Goal: Information Seeking & Learning: Learn about a topic

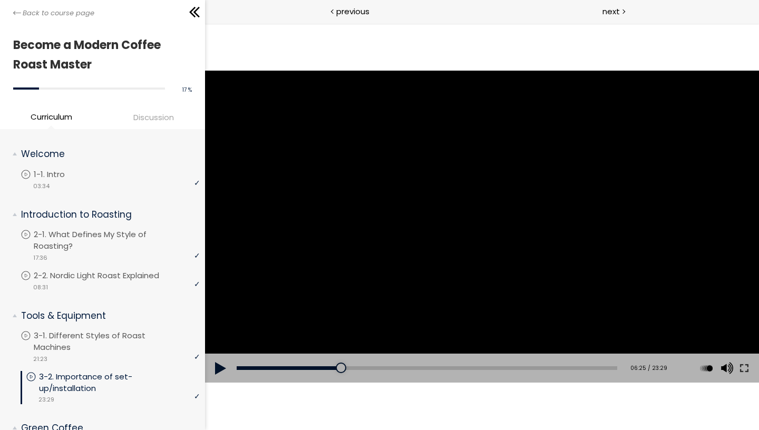
scroll to position [507, 0]
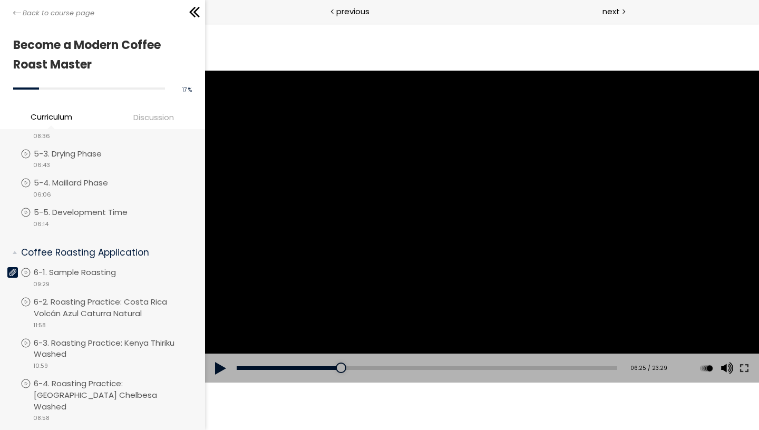
click at [410, 53] on div "The video is loading... Click for sound @keyframes VOLUME_SMALL_WAVE_FLASH { 0%…" at bounding box center [481, 226] width 554 height 407
click at [218, 358] on button at bounding box center [220, 369] width 32 height 30
click at [743, 367] on button at bounding box center [743, 369] width 19 height 30
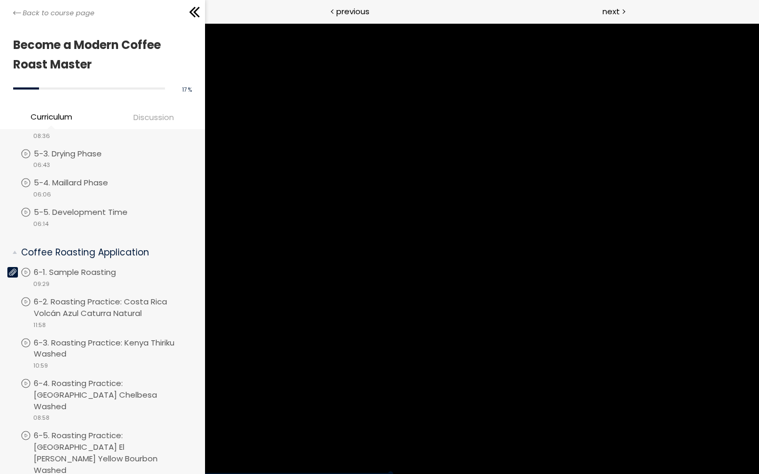
click at [758, 429] on div at bounding box center [481, 248] width 554 height 451
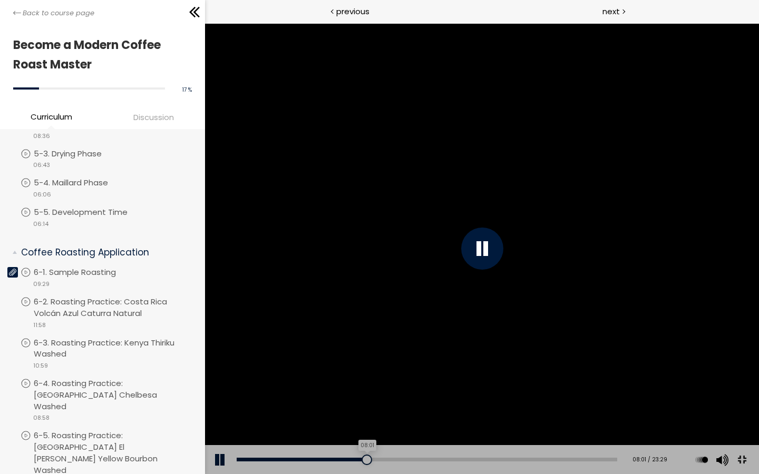
click at [371, 429] on div at bounding box center [366, 460] width 11 height 11
click at [369, 429] on div at bounding box center [364, 460] width 11 height 11
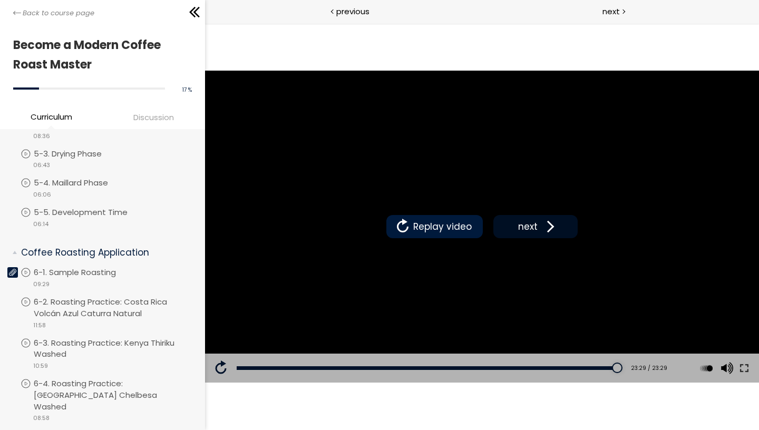
click at [523, 223] on span "next" at bounding box center [527, 227] width 25 height 14
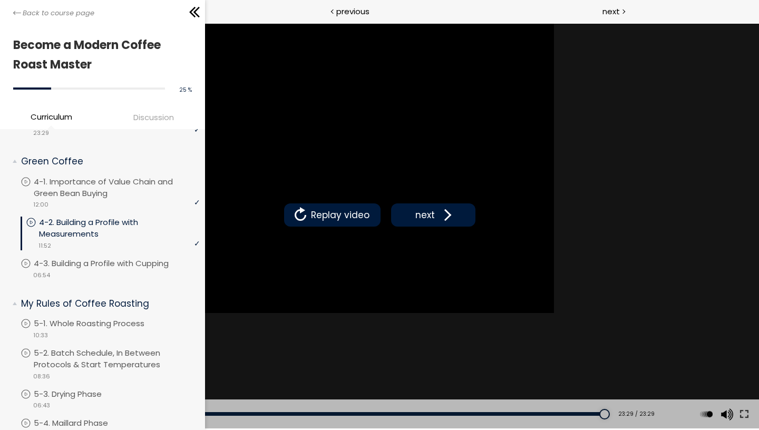
scroll to position [267, 0]
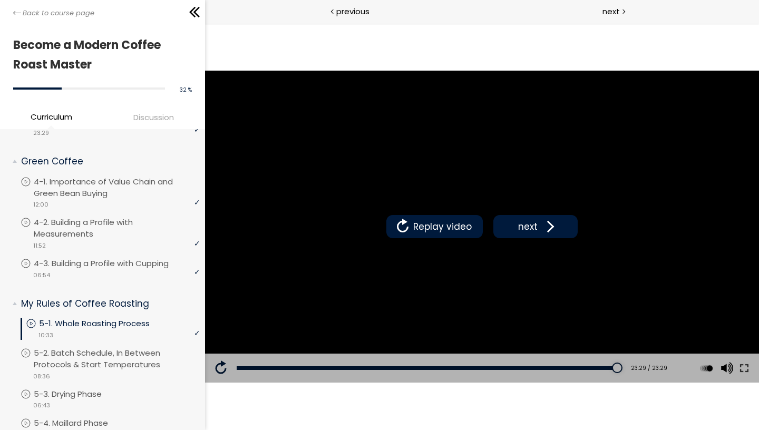
click at [151, 126] on li "Discussion" at bounding box center [153, 119] width 102 height 17
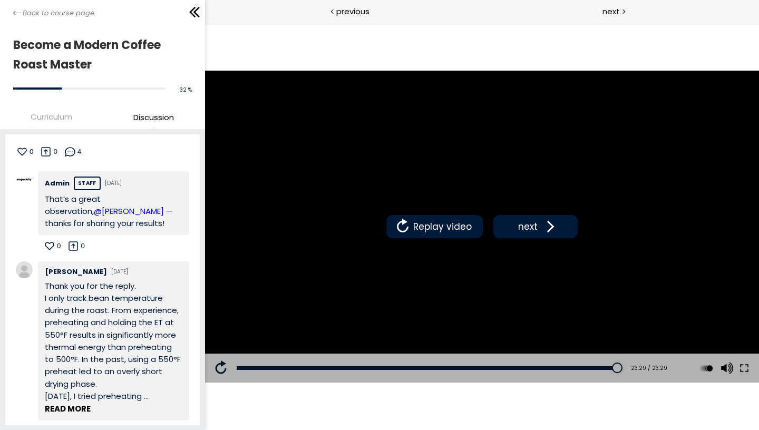
scroll to position [262, 0]
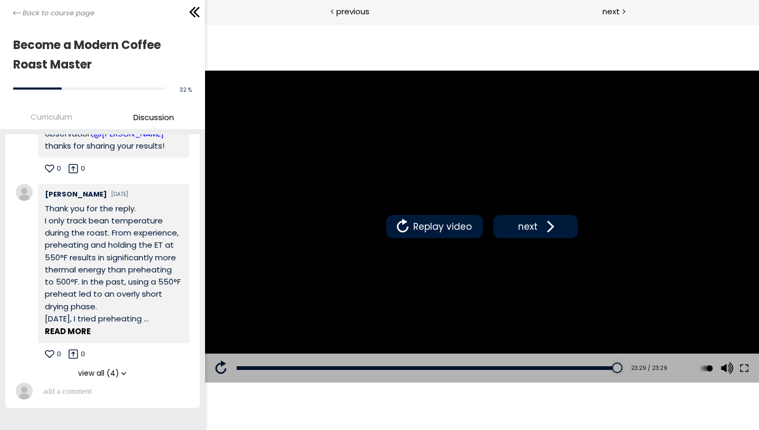
click at [100, 369] on span "view all (4)" at bounding box center [98, 373] width 41 height 11
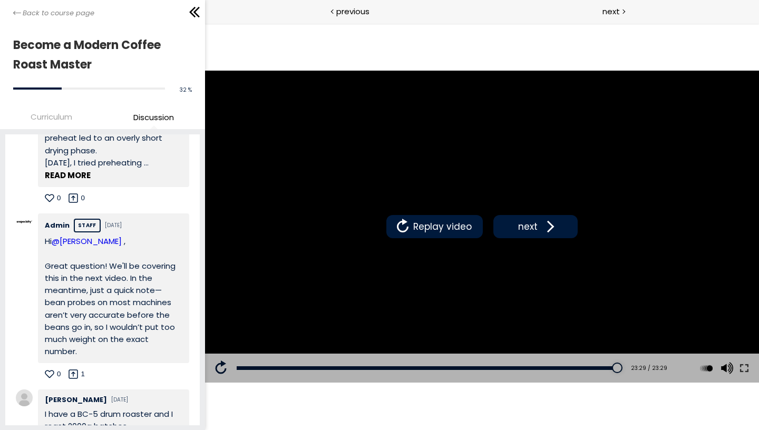
scroll to position [437, 0]
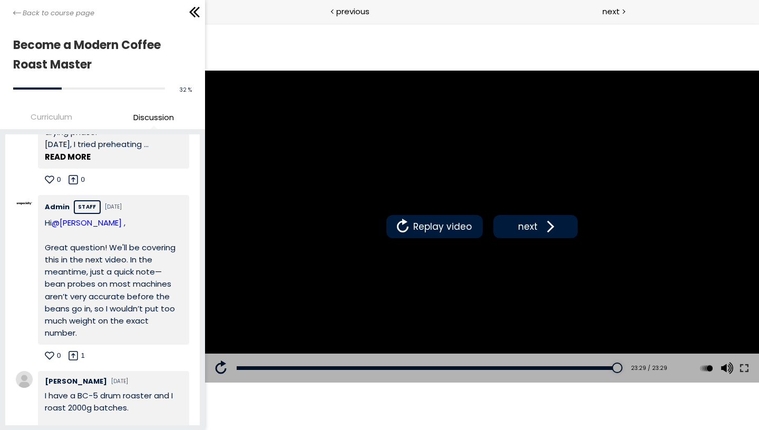
click at [112, 269] on p "Hi @[PERSON_NAME] , Great question! We'll be covering this in the next video. I…" at bounding box center [114, 278] width 138 height 123
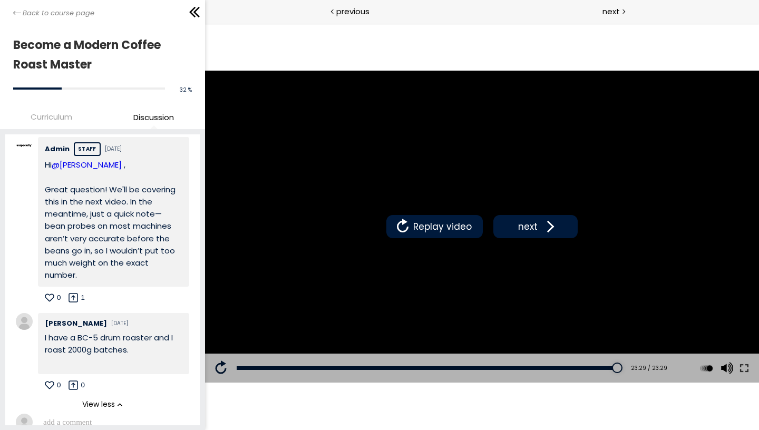
scroll to position [513, 0]
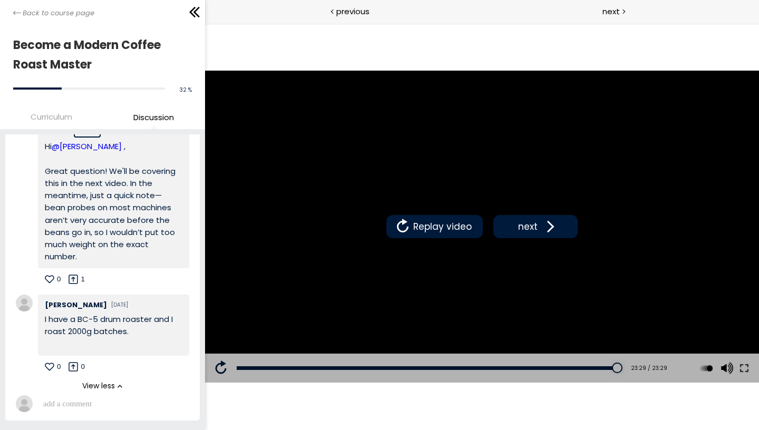
click at [110, 380] on span "View less" at bounding box center [98, 385] width 33 height 11
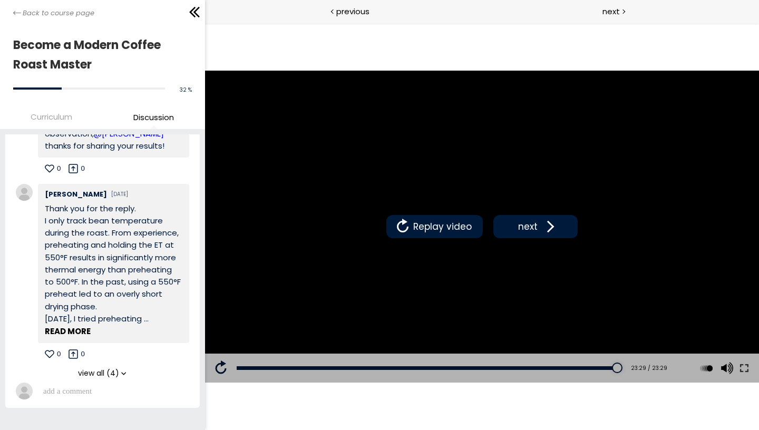
click at [110, 370] on span "view all (4)" at bounding box center [98, 373] width 41 height 11
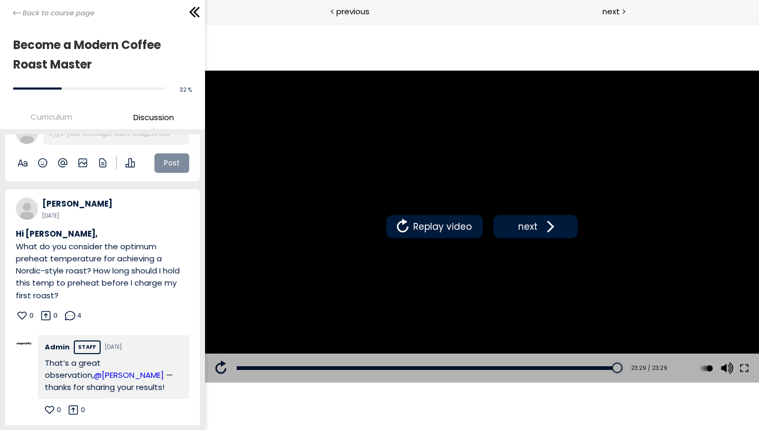
scroll to position [0, 0]
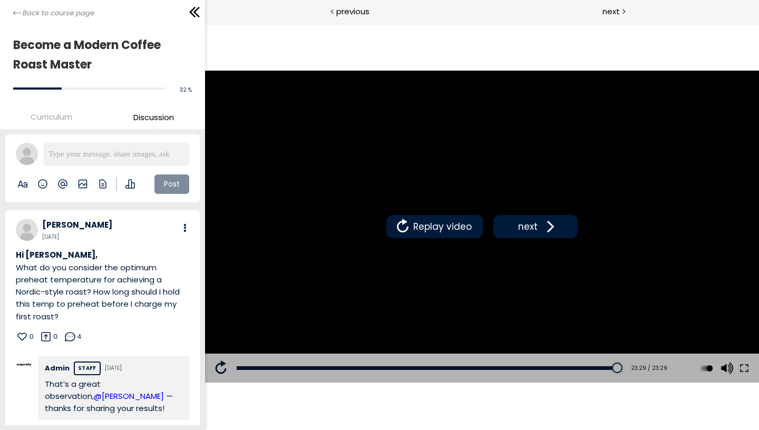
click at [96, 302] on p "Hi [PERSON_NAME], What do you consider the optimum preheat temperature for achi…" at bounding box center [102, 286] width 173 height 74
click at [74, 116] on li "Curriculum" at bounding box center [51, 119] width 102 height 17
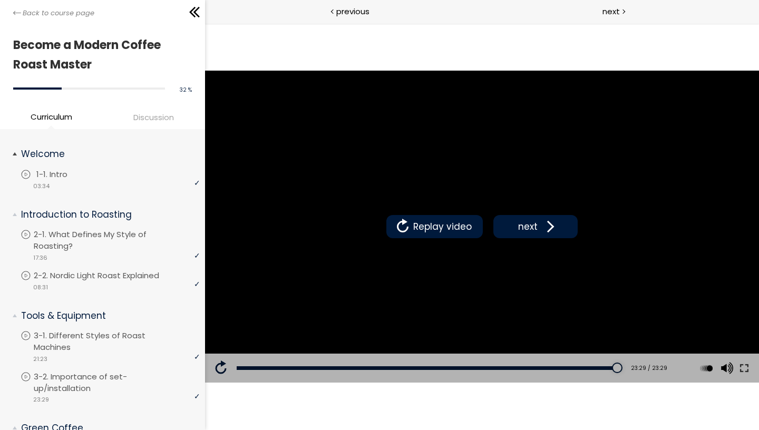
click at [98, 170] on link "1-1. Intro" at bounding box center [110, 175] width 179 height 12
click at [144, 119] on span "Discussion" at bounding box center [153, 117] width 41 height 12
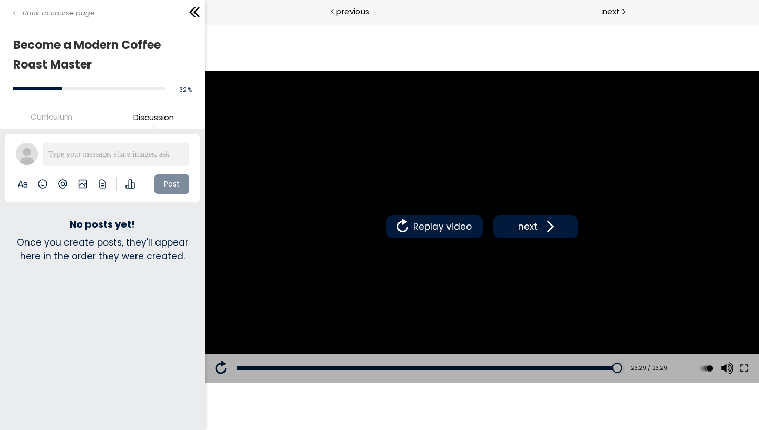
click at [55, 106] on div "Become a Modern Coffee Roast Master 32 % complete" at bounding box center [102, 68] width 205 height 89
click at [58, 116] on span "Curriculum" at bounding box center [52, 117] width 42 height 12
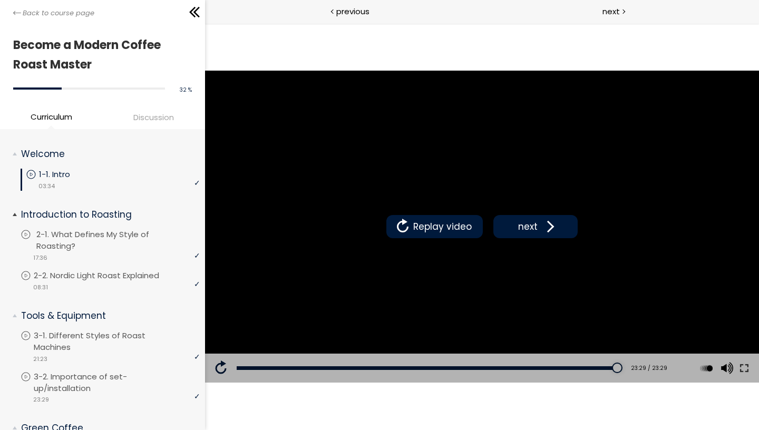
click at [110, 251] on p "2-1. What Defines My Style of Roasting?" at bounding box center [119, 240] width 166 height 23
click at [148, 119] on span "Discussion" at bounding box center [153, 117] width 41 height 12
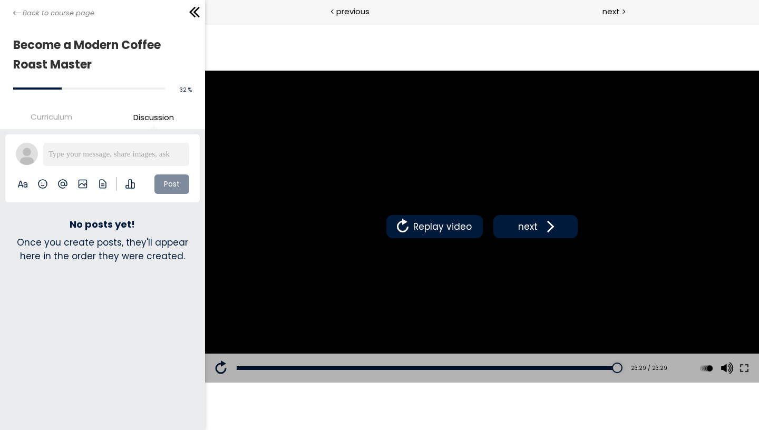
click at [60, 119] on span "Curriculum" at bounding box center [52, 117] width 42 height 12
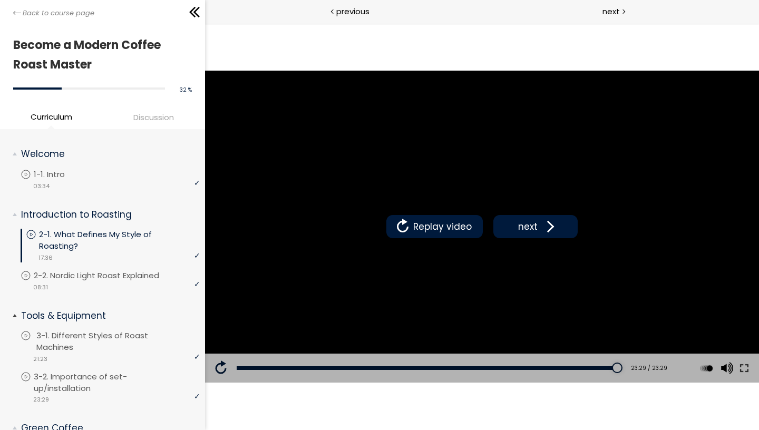
click at [101, 340] on p "3-1. Different Styles of Roast Machines" at bounding box center [119, 341] width 166 height 23
click at [143, 117] on span "Discussion" at bounding box center [153, 117] width 41 height 12
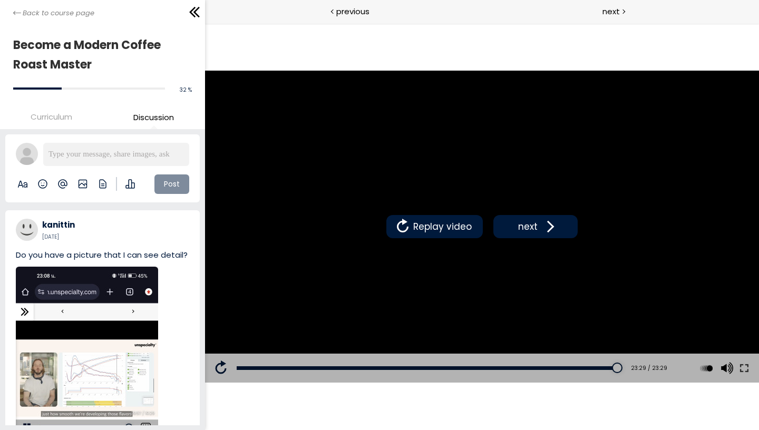
click at [47, 116] on span "Curriculum" at bounding box center [52, 117] width 42 height 12
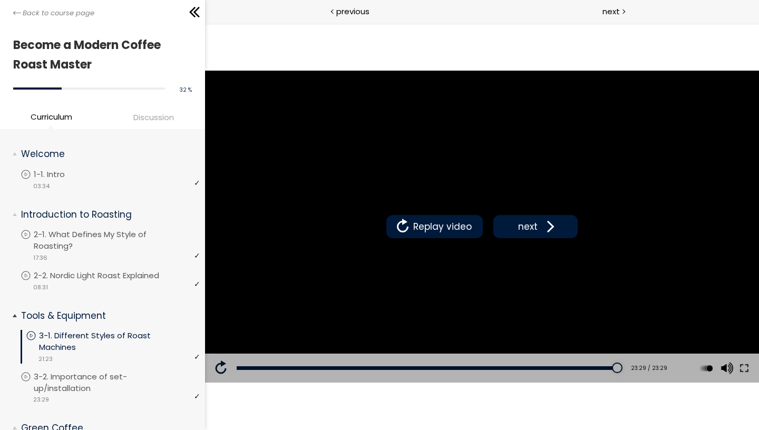
scroll to position [32, 0]
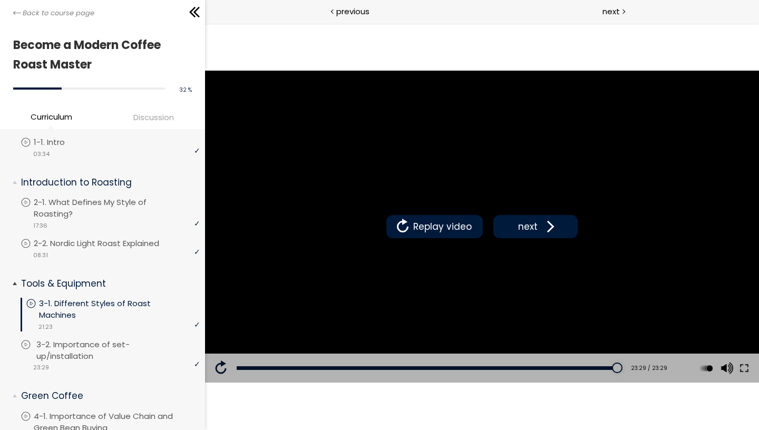
click at [126, 349] on p "3-2. Importance of set-up/installation" at bounding box center [119, 350] width 166 height 23
click at [154, 124] on li "Discussion" at bounding box center [153, 119] width 102 height 17
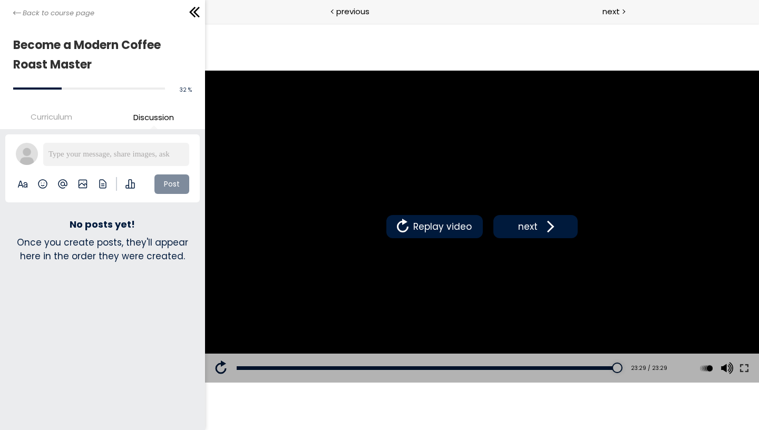
click at [67, 112] on span "Curriculum" at bounding box center [52, 117] width 42 height 12
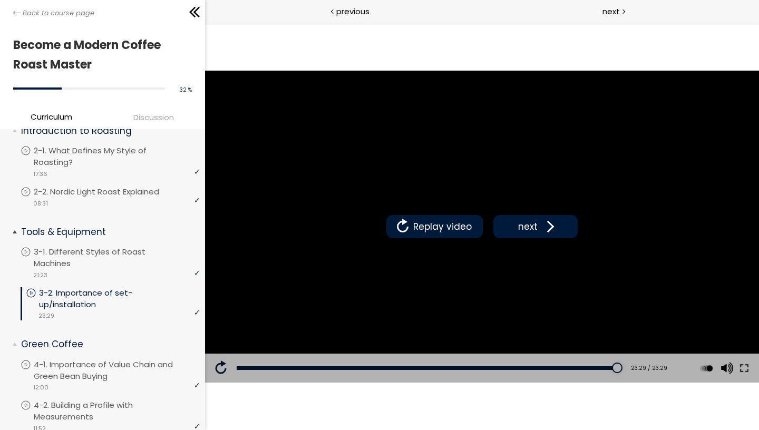
scroll to position [174, 0]
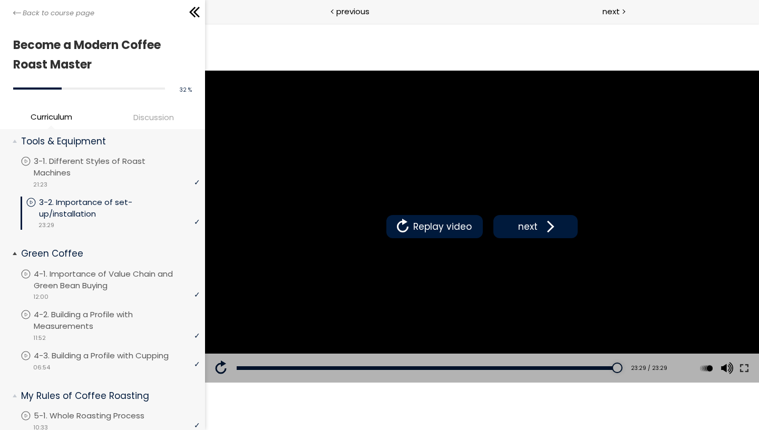
click at [119, 264] on span "Green Coffee" at bounding box center [106, 254] width 187 height 21
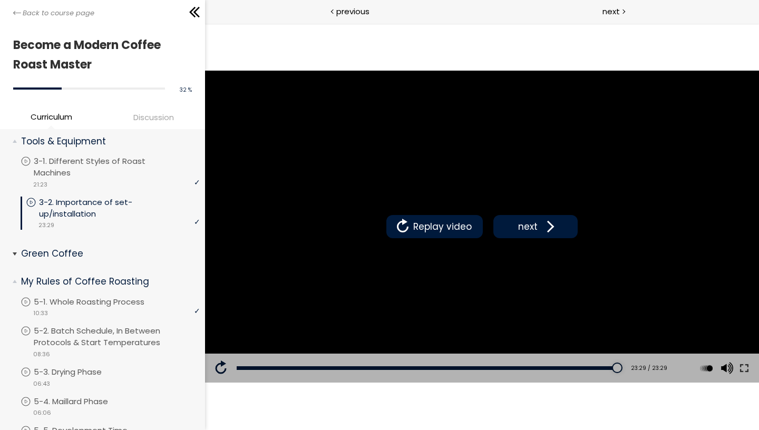
click at [90, 259] on p "Green Coffee" at bounding box center [106, 253] width 171 height 13
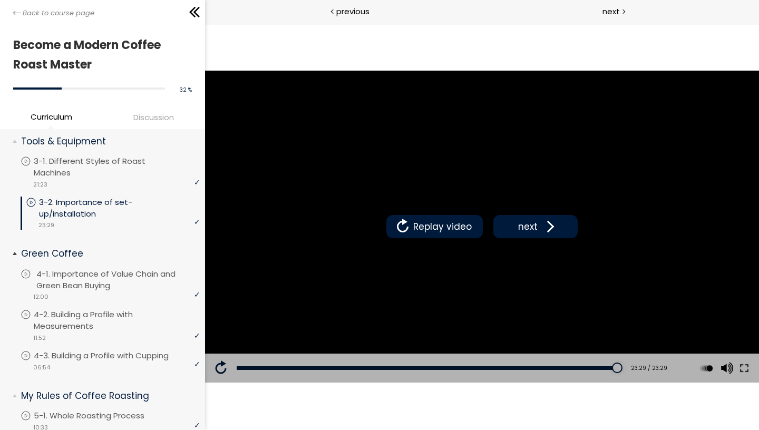
click at [108, 274] on p "4-1. Importance of Value Chain and Green Bean Buying" at bounding box center [119, 279] width 166 height 23
click at [143, 114] on span "Discussion" at bounding box center [153, 117] width 41 height 12
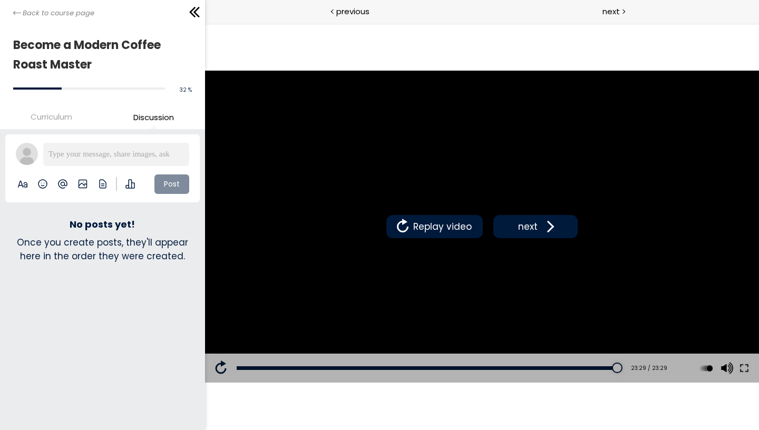
click at [54, 119] on span "Curriculum" at bounding box center [52, 117] width 42 height 12
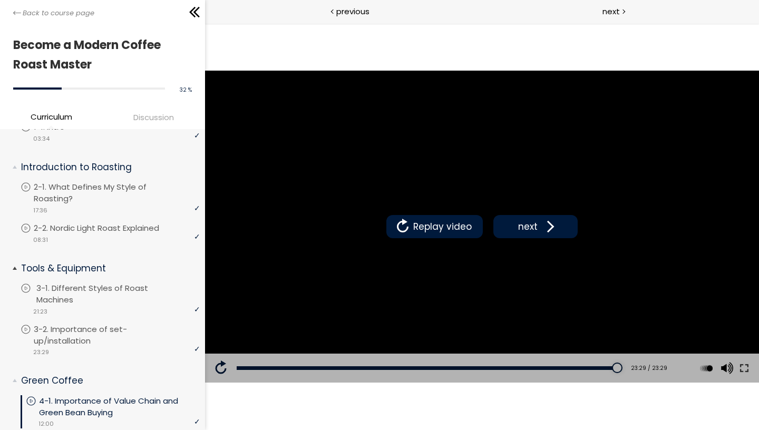
scroll to position [138, 0]
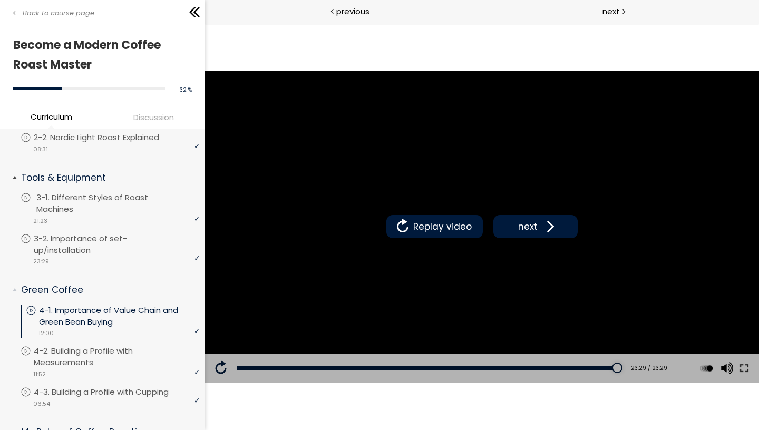
click at [123, 361] on p "4-2. Building a Profile with Measurements" at bounding box center [117, 356] width 166 height 23
click at [141, 122] on span "Discussion" at bounding box center [153, 117] width 41 height 12
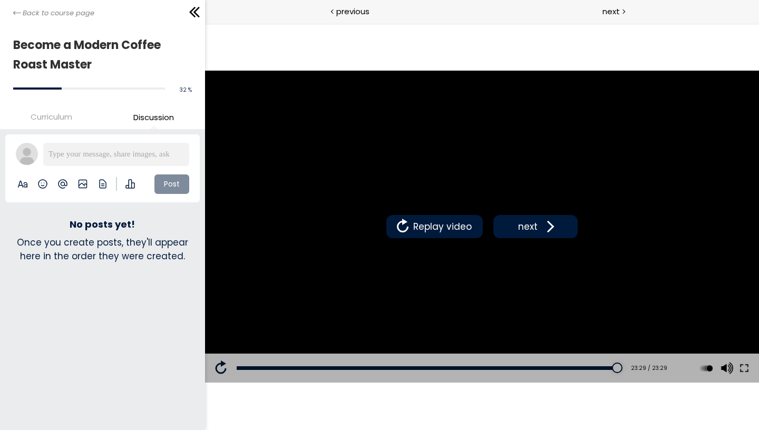
click at [51, 116] on span "Curriculum" at bounding box center [52, 117] width 42 height 12
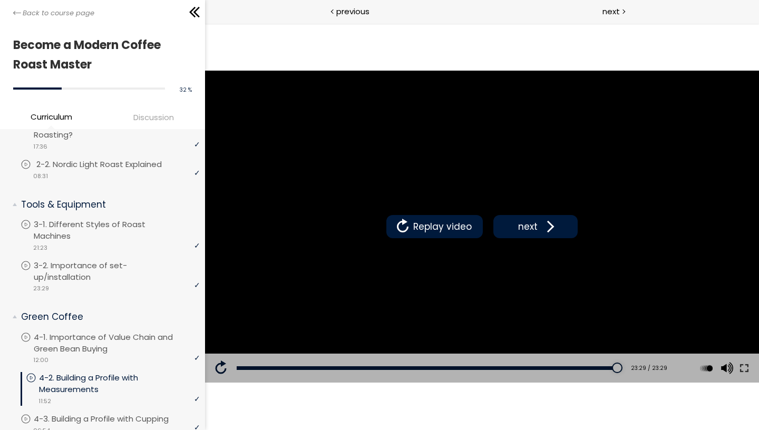
scroll to position [169, 0]
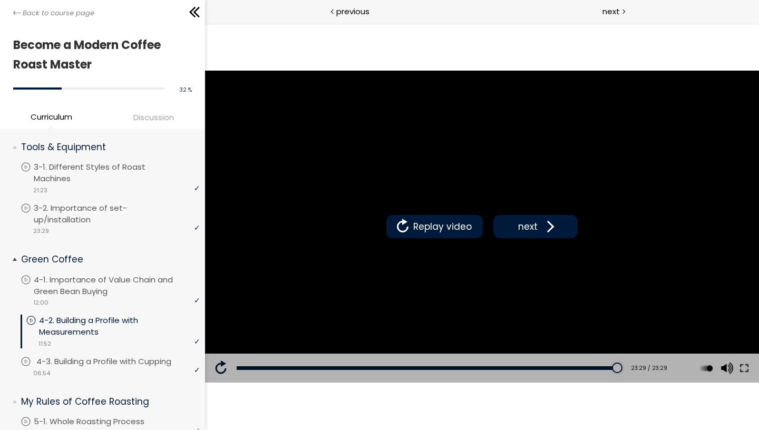
click at [104, 360] on p "4-3. Building a Profile with Cupping" at bounding box center [114, 362] width 156 height 12
click at [161, 117] on span "Discussion" at bounding box center [153, 117] width 41 height 12
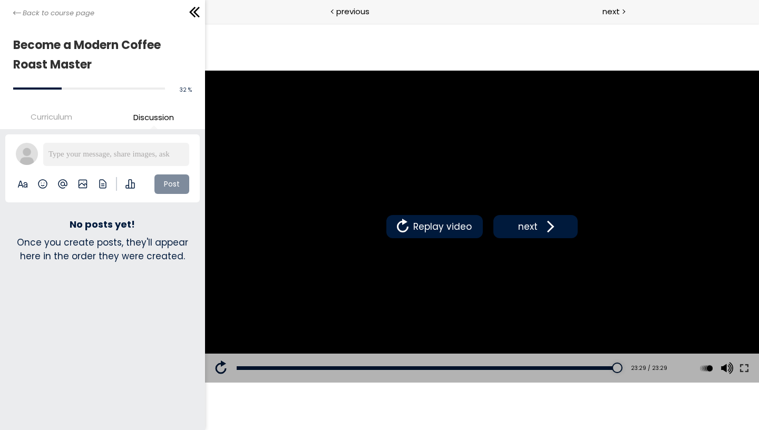
click at [53, 124] on li "Curriculum" at bounding box center [51, 119] width 102 height 17
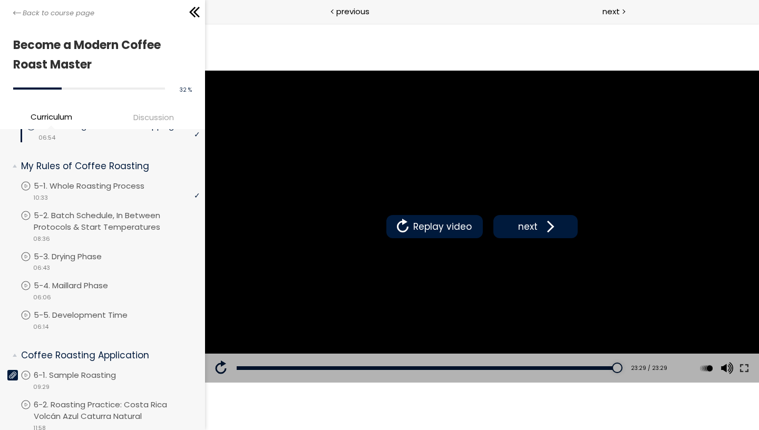
scroll to position [404, 0]
click at [97, 194] on div "video 10:33" at bounding box center [110, 197] width 179 height 11
click at [159, 121] on span "Discussion" at bounding box center [153, 117] width 41 height 12
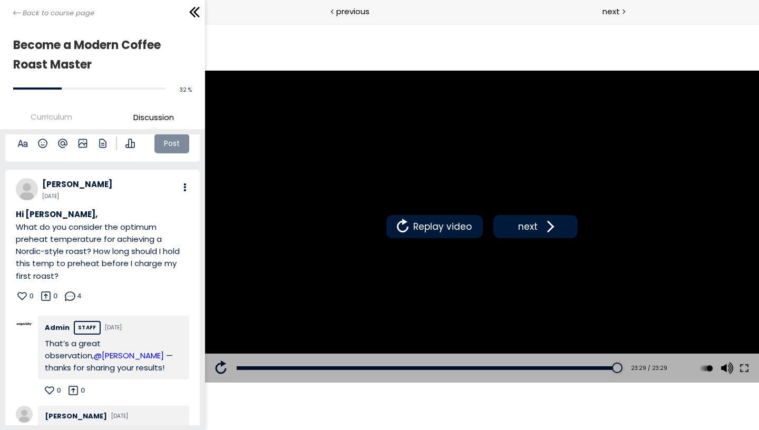
scroll to position [42, 0]
click at [53, 110] on div "Become a Modern Coffee Roast Master 32 % complete" at bounding box center [102, 68] width 205 height 89
click at [60, 115] on span "Curriculum" at bounding box center [52, 117] width 42 height 12
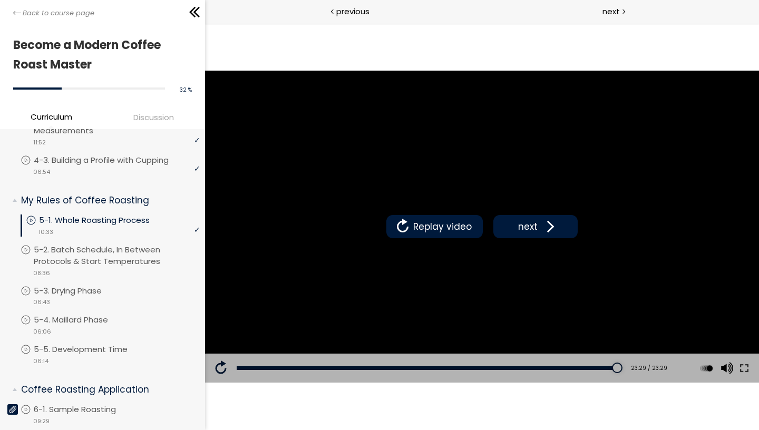
scroll to position [370, 0]
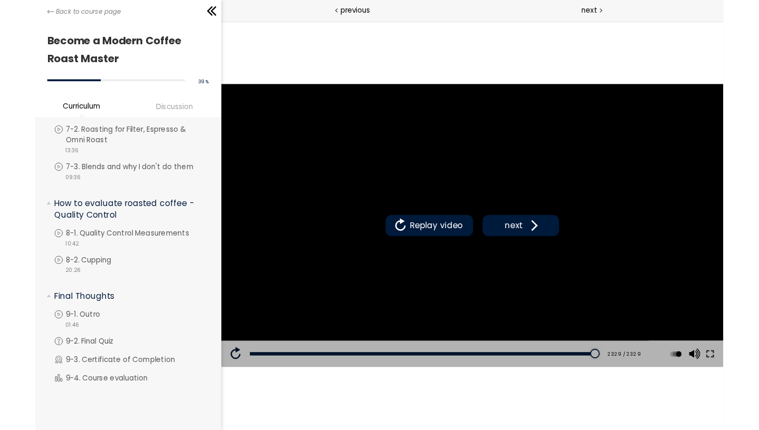
scroll to position [920, 0]
